Goal: Transaction & Acquisition: Purchase product/service

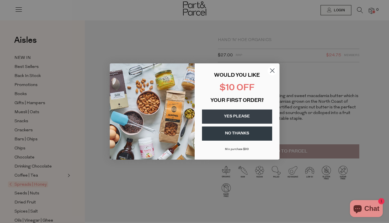
click at [241, 133] on button "NO THANKS" at bounding box center [237, 133] width 70 height 14
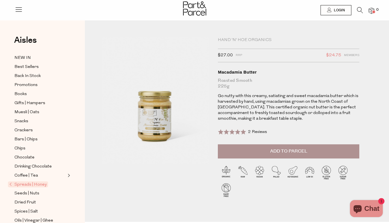
drag, startPoint x: 244, startPoint y: 55, endPoint x: 217, endPoint y: 55, distance: 27.1
click at [217, 55] on div "Hand 'n' Hoe Organics $27.00 RRP $24.75 Members Available: In Stock Macadamia B…" at bounding box center [282, 122] width 139 height 170
drag, startPoint x: 217, startPoint y: 55, endPoint x: 256, endPoint y: 55, distance: 39.3
click at [256, 55] on div "Hand 'n' Hoe Organics $27.00 RRP $24.75 Members Available: In Stock Macadamia B…" at bounding box center [282, 122] width 139 height 170
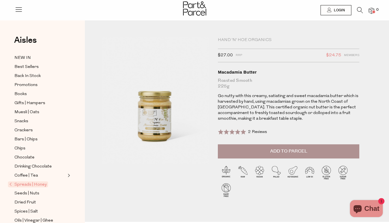
click at [256, 55] on div "$27.00 RRP $24.75 Members" at bounding box center [288, 56] width 141 height 14
click at [196, 10] on img at bounding box center [194, 8] width 23 height 14
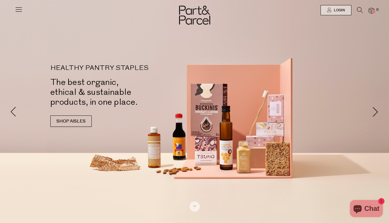
click at [16, 12] on icon at bounding box center [19, 9] width 8 height 8
